Goal: Information Seeking & Learning: Learn about a topic

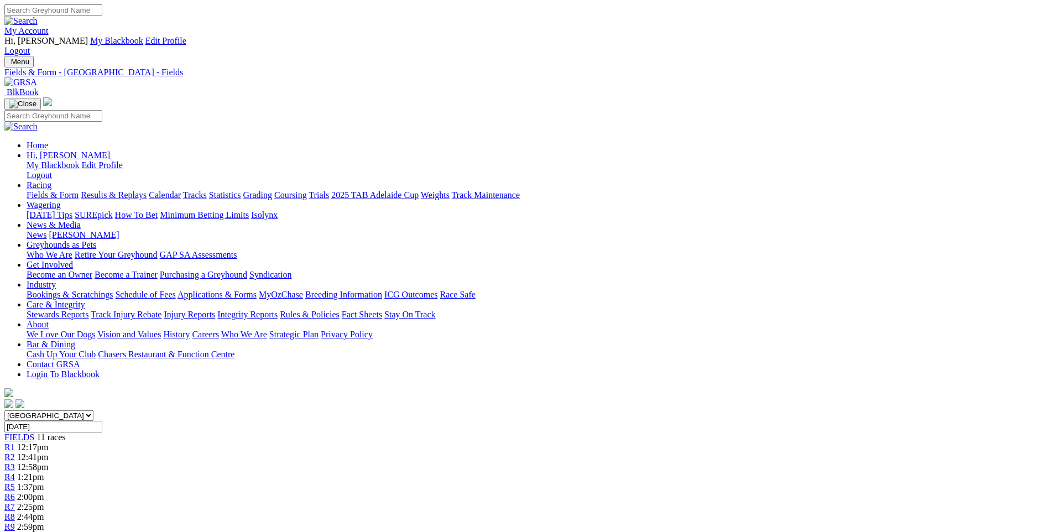
click at [15, 482] on span "R5" at bounding box center [9, 486] width 11 height 9
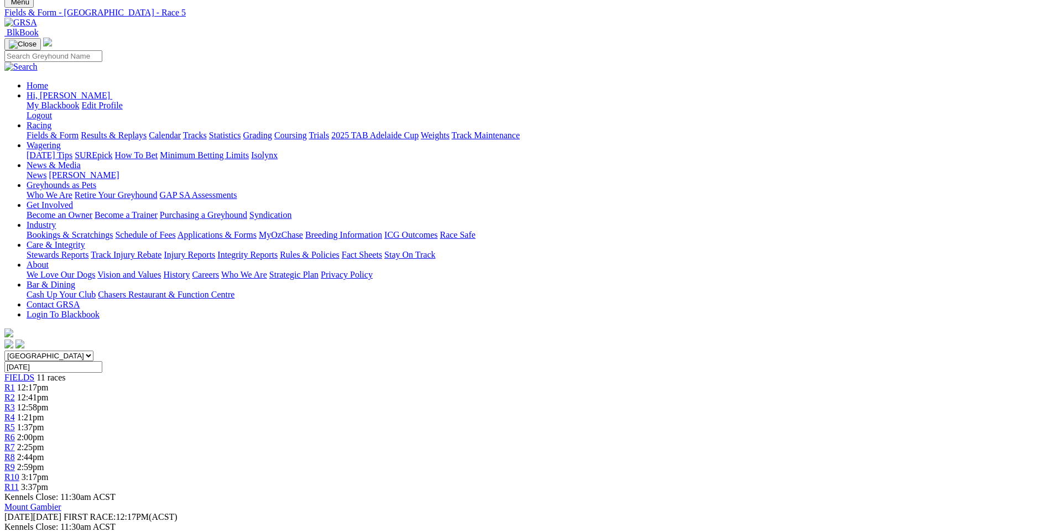
scroll to position [166, 0]
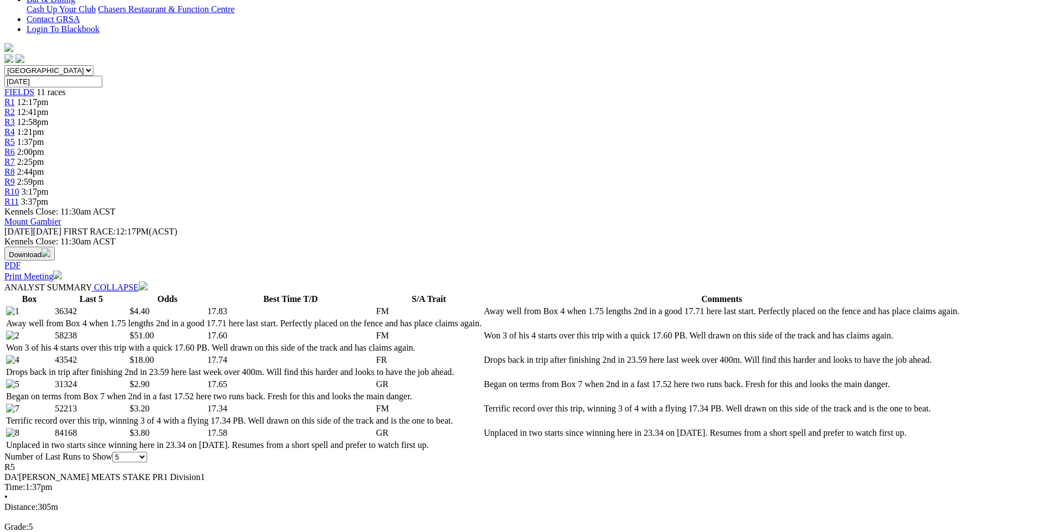
scroll to position [332, 0]
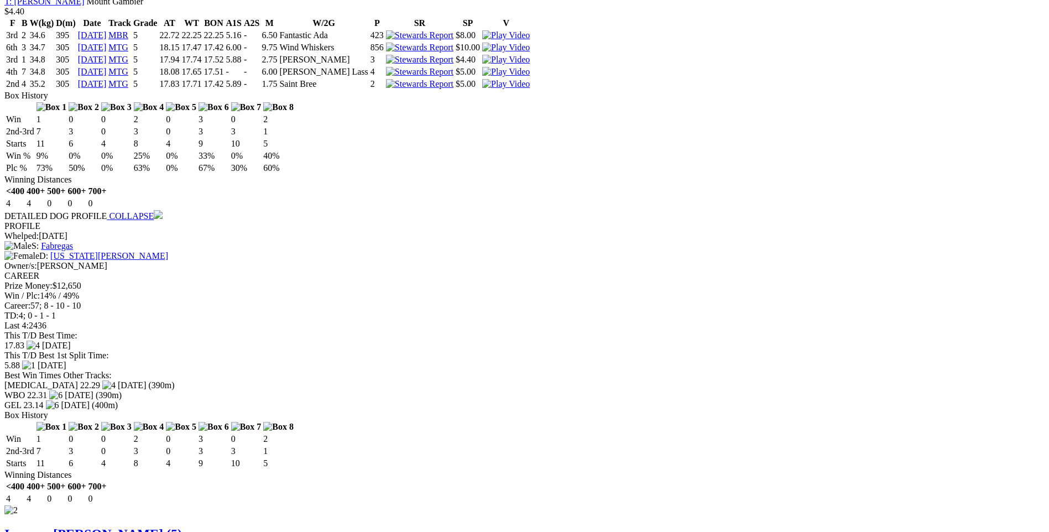
scroll to position [768, 0]
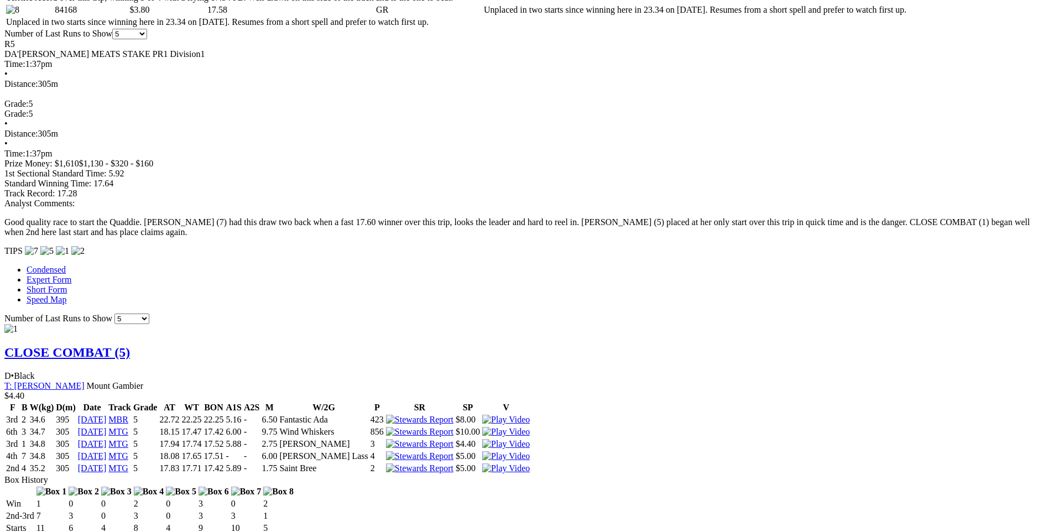
drag, startPoint x: 1045, startPoint y: 138, endPoint x: 1037, endPoint y: 79, distance: 60.3
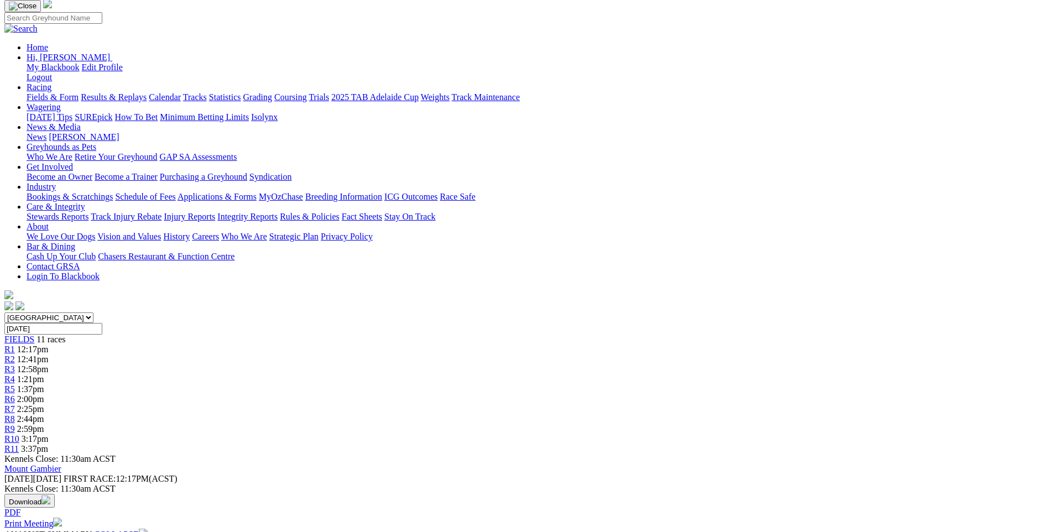
scroll to position [0, 0]
